Goal: Find specific fact: Find specific fact

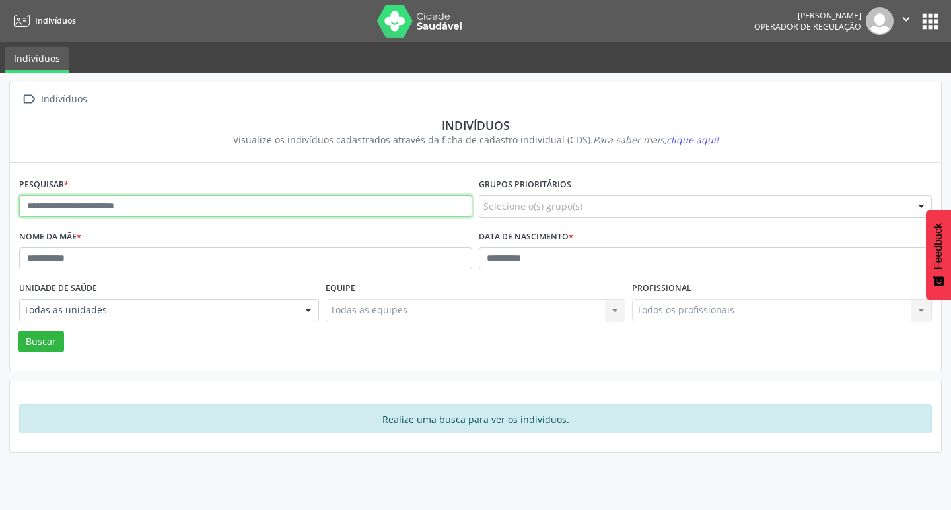
click at [259, 197] on input "text" at bounding box center [245, 206] width 453 height 22
type input "**********"
click at [18, 331] on button "Buscar" at bounding box center [41, 342] width 46 height 22
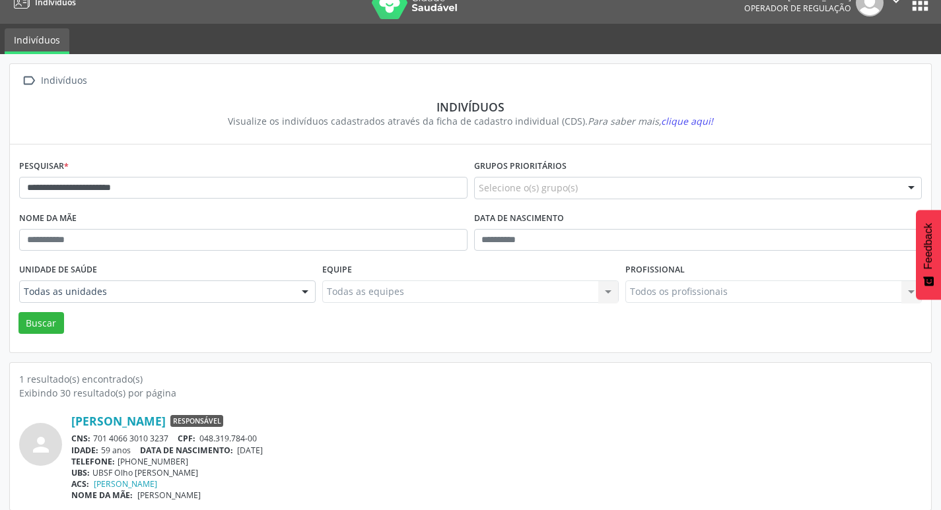
scroll to position [28, 0]
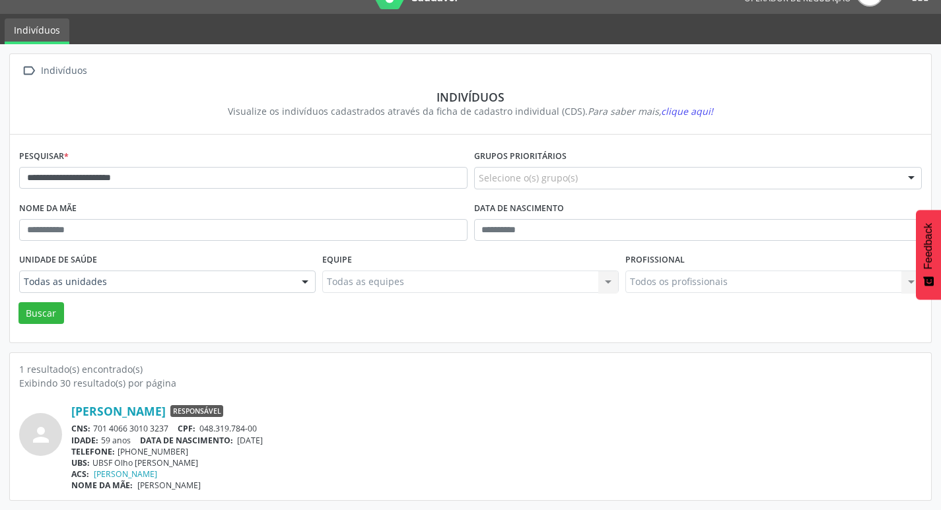
drag, startPoint x: 95, startPoint y: 427, endPoint x: 176, endPoint y: 428, distance: 80.5
click at [176, 428] on div "CNS: 701 4066 3010 3237 CPF: 048.319.784-00" at bounding box center [496, 428] width 850 height 11
copy div "701 4066 3010 3237"
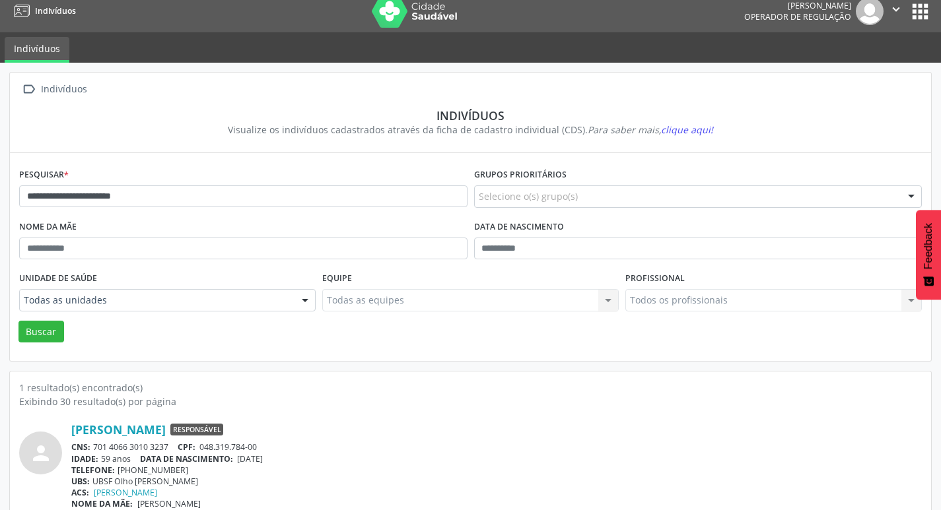
scroll to position [0, 0]
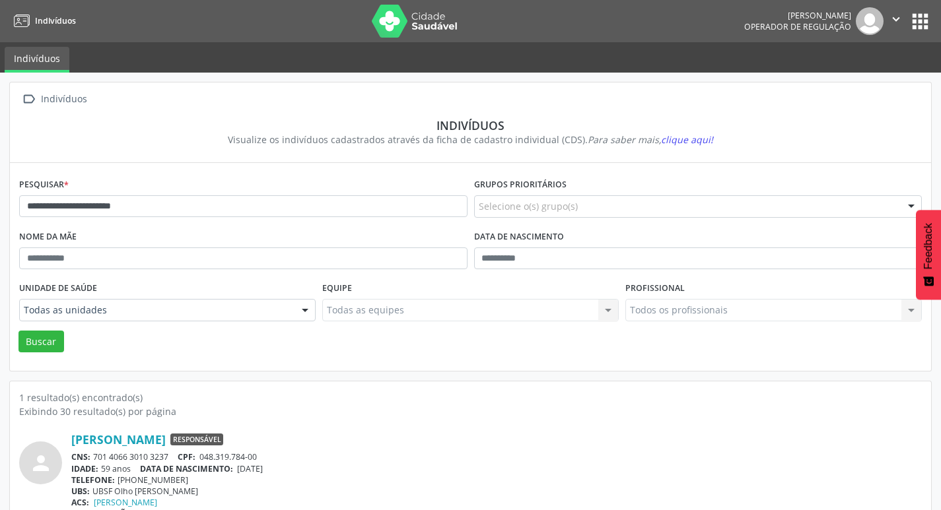
click at [918, 15] on button "apps" at bounding box center [919, 21] width 23 height 23
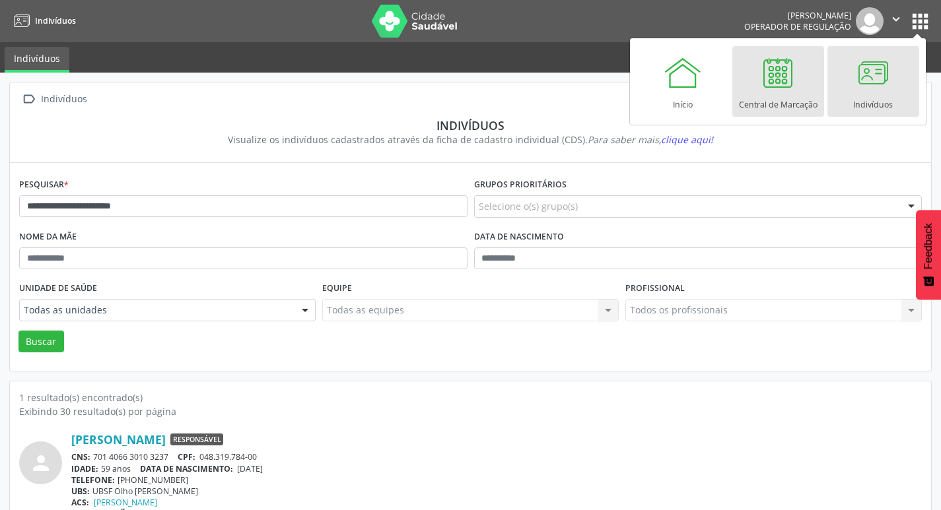
click at [793, 81] on div at bounding box center [778, 73] width 40 height 40
